Goal: Information Seeking & Learning: Learn about a topic

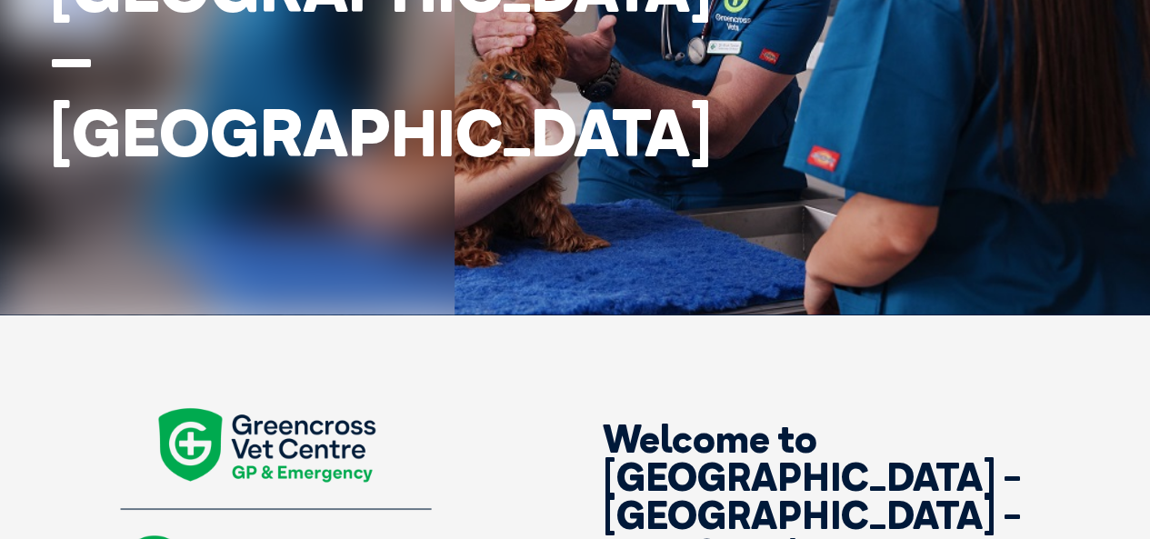
scroll to position [546, 0]
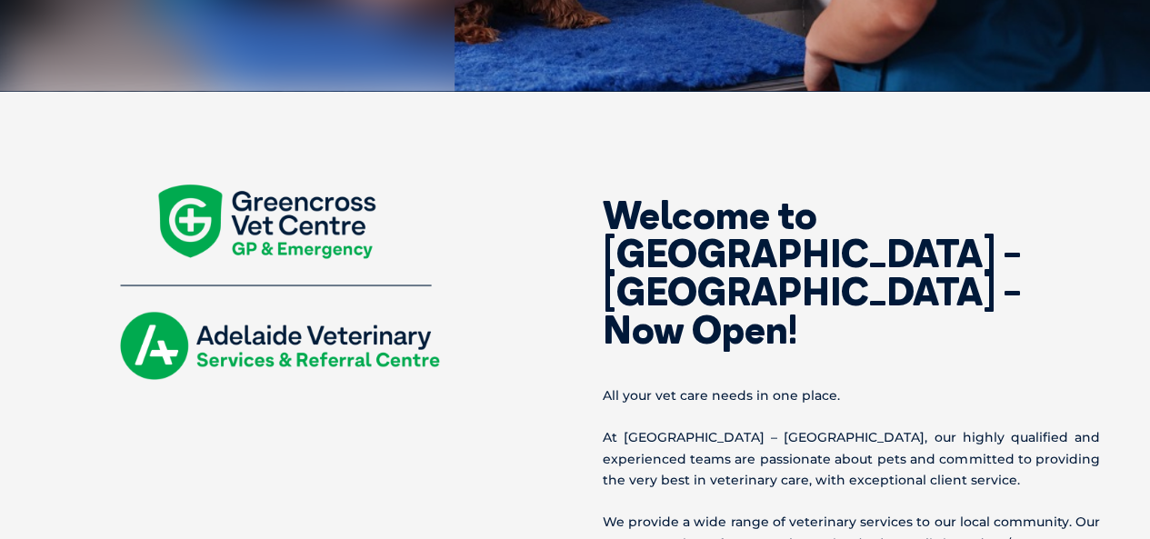
click at [345, 344] on img at bounding box center [278, 282] width 357 height 236
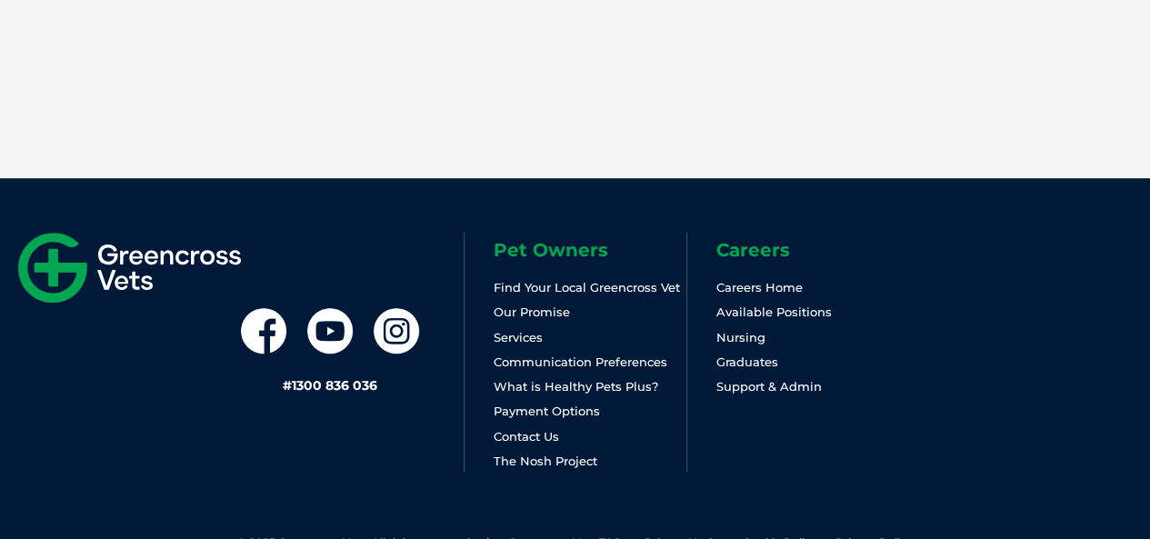
scroll to position [3862, 0]
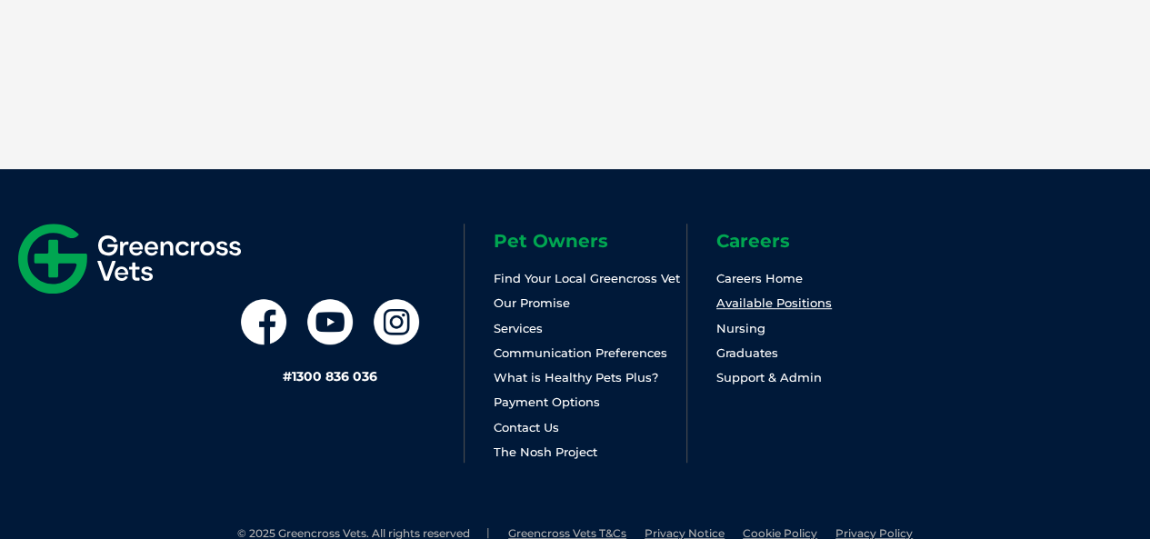
click at [802, 295] on link "Available Positions" at bounding box center [773, 302] width 115 height 15
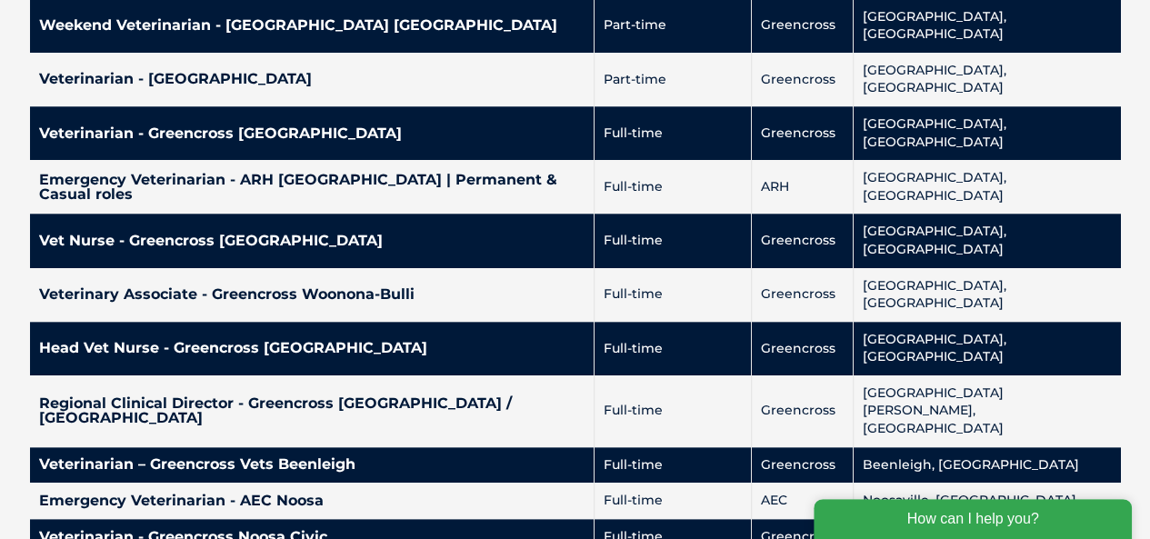
scroll to position [4273, 0]
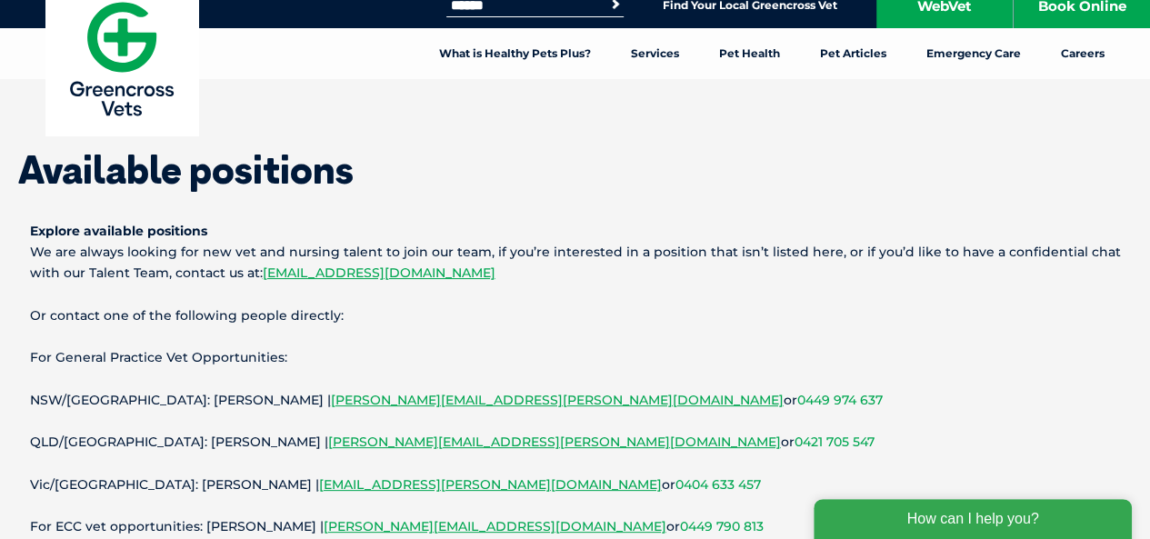
scroll to position [0, 0]
